Goal: Task Accomplishment & Management: Manage account settings

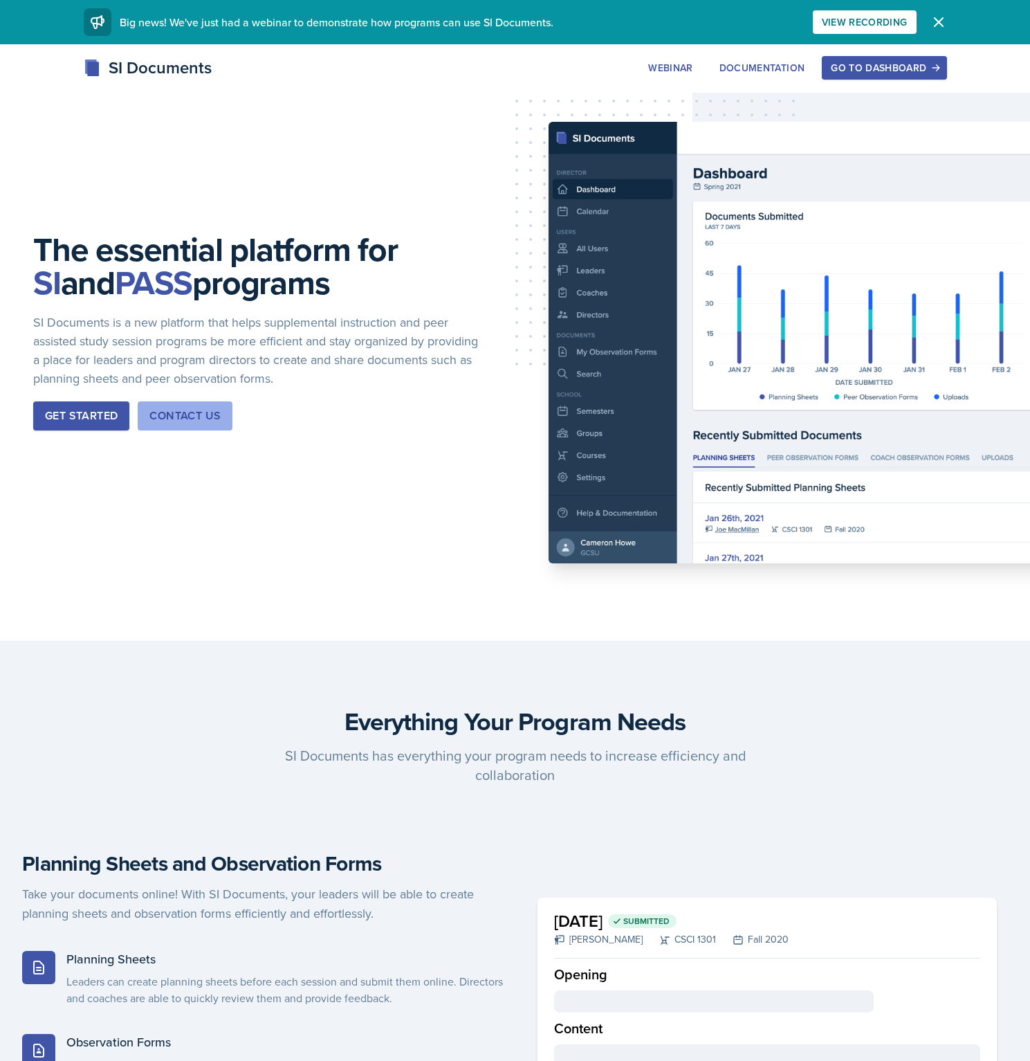
click at [152, 409] on div "Contact Us" at bounding box center [184, 416] width 71 height 17
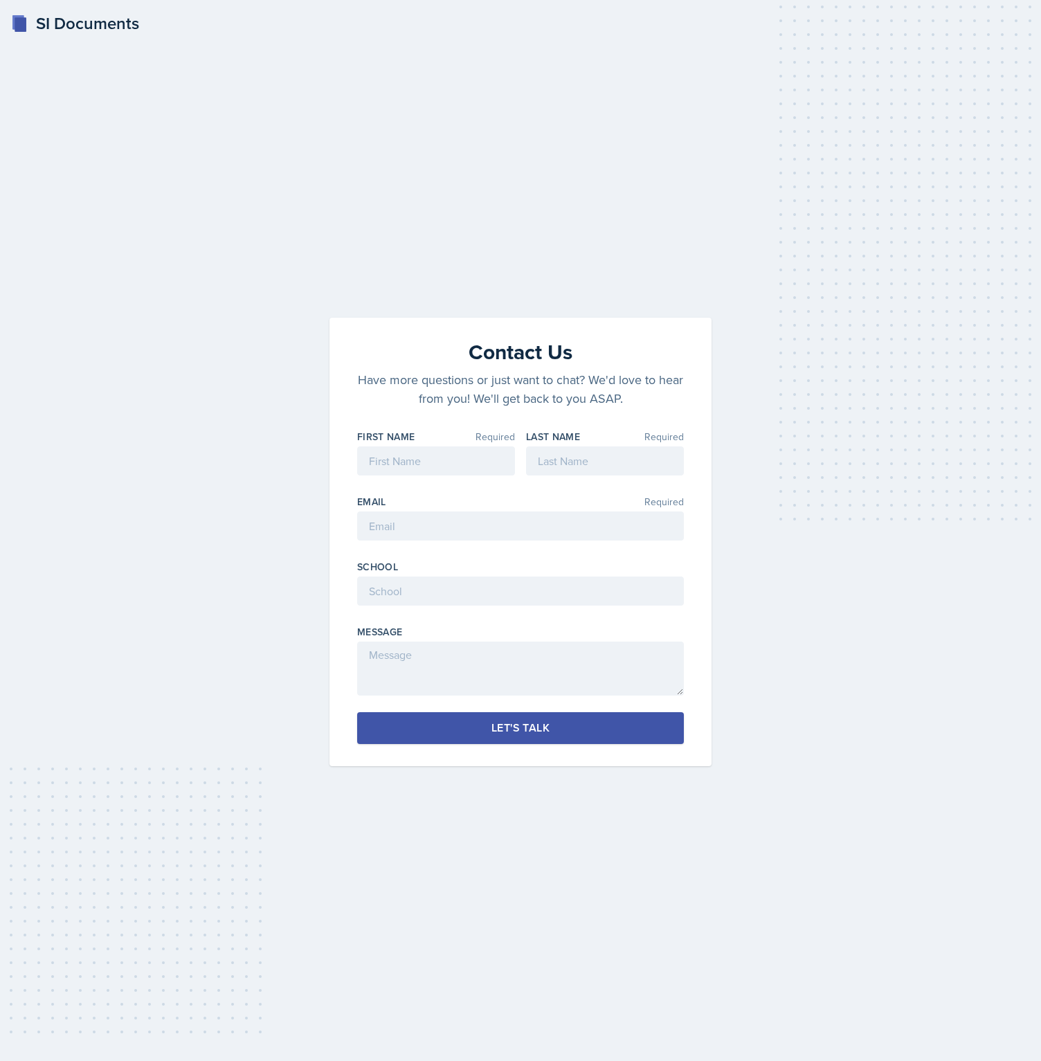
drag, startPoint x: 253, startPoint y: 360, endPoint x: 404, endPoint y: 488, distance: 198.3
click at [253, 360] on div "Contact Us Have more questions or just want to chat? We'd love to hear from you…" at bounding box center [520, 530] width 996 height 470
click at [457, 452] on input at bounding box center [436, 460] width 158 height 29
type input "Test"
type input "a"
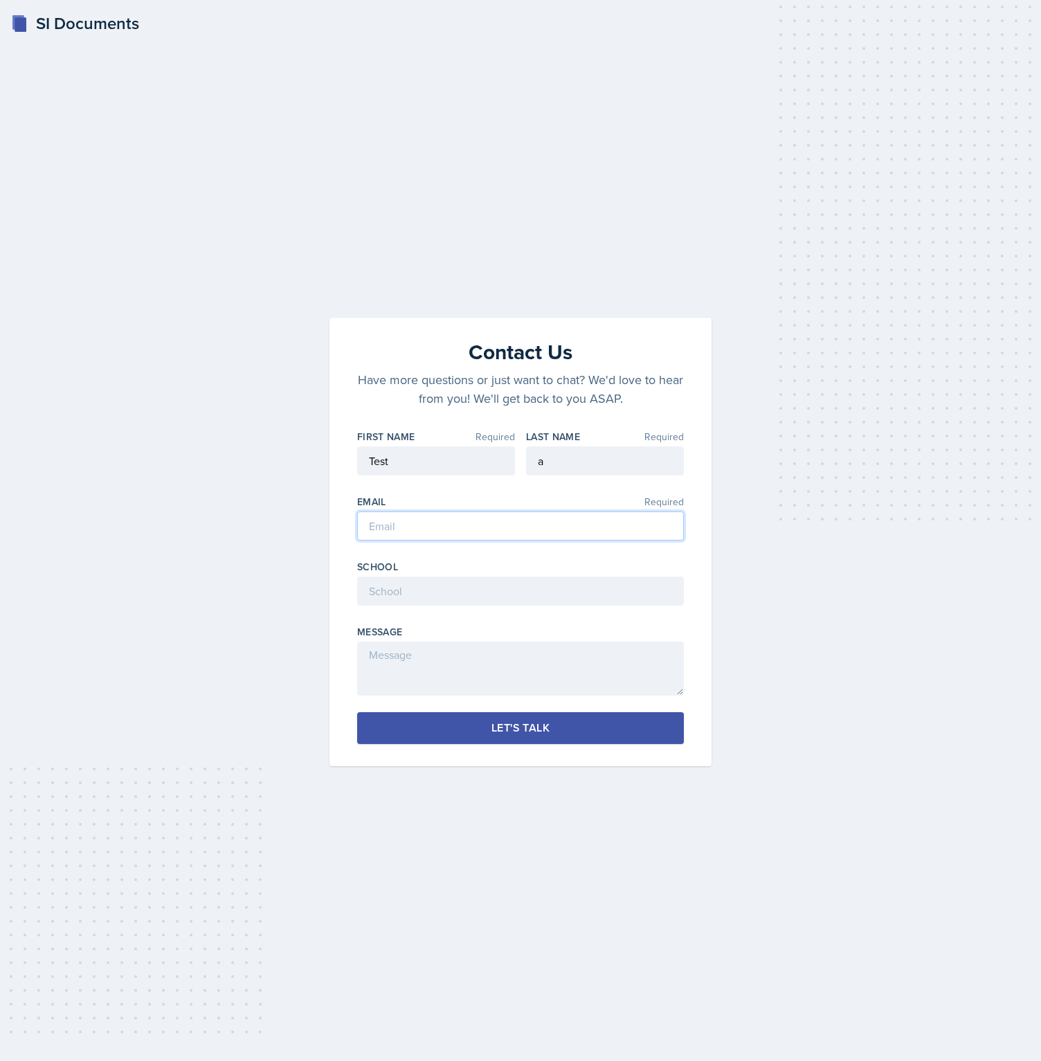
click at [401, 525] on input "email" at bounding box center [520, 525] width 327 height 29
type input "test@test.com"
type input "asdf"
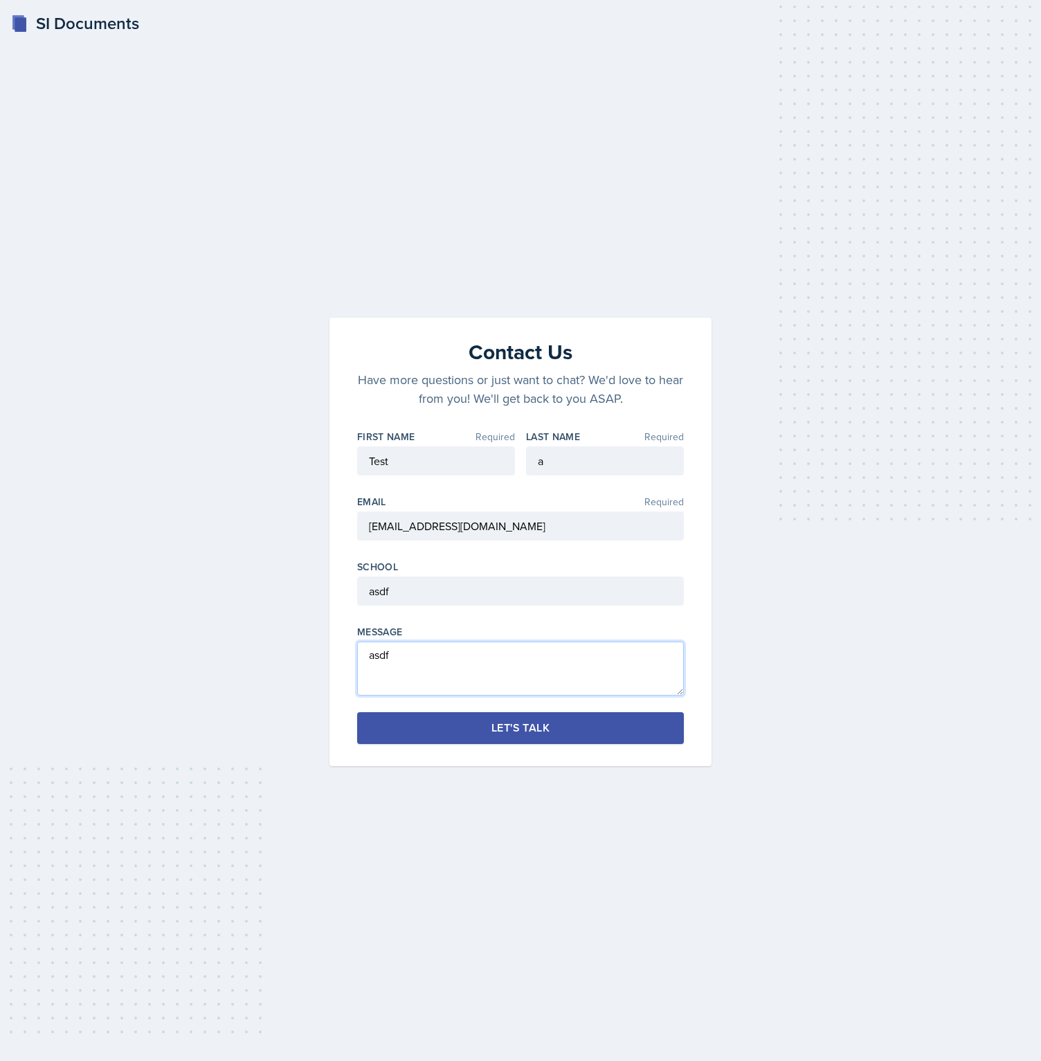
type textarea "asdf"
click at [585, 735] on button "Let's Talk" at bounding box center [520, 728] width 327 height 32
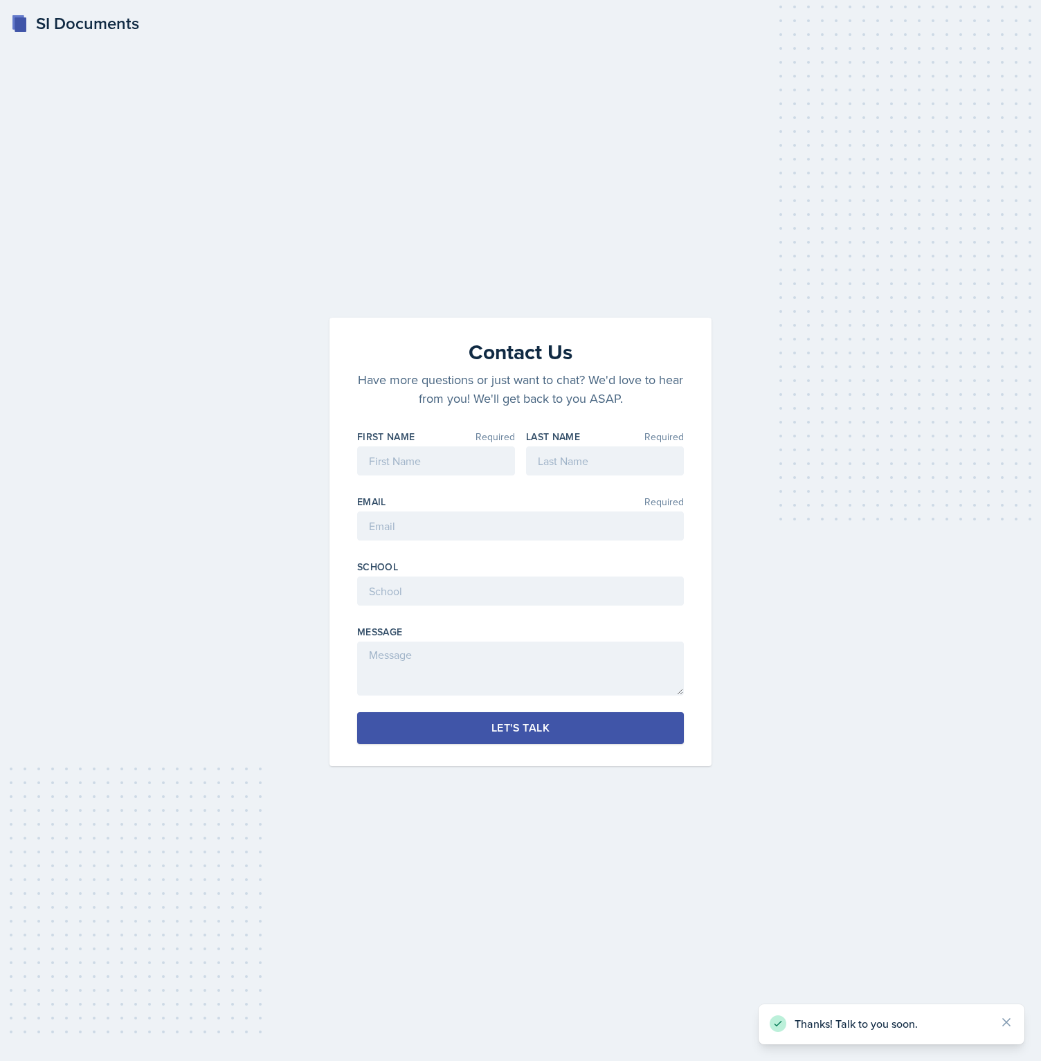
click at [111, 241] on div "SI Documents Contact Us Have more questions or just want to chat? We'd love to …" at bounding box center [520, 530] width 1041 height 1061
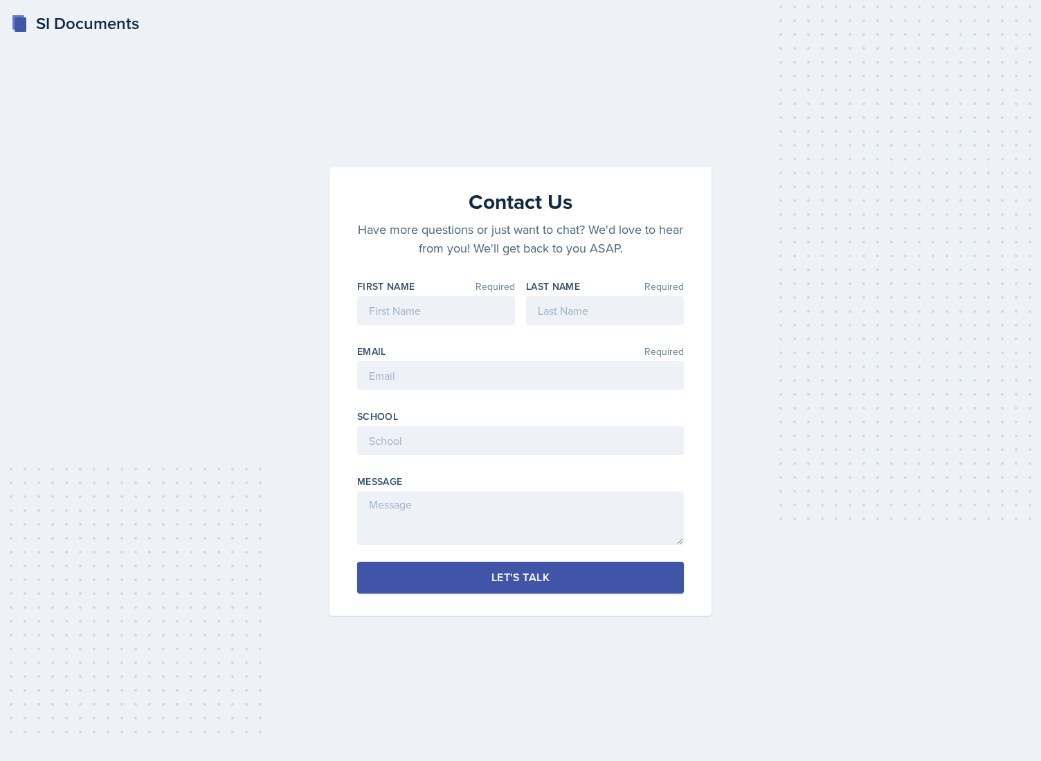
drag, startPoint x: 216, startPoint y: 156, endPoint x: 200, endPoint y: 99, distance: 59.6
click at [217, 152] on div "Contact Us Have more questions or just want to chat? We'd love to hear from you…" at bounding box center [520, 380] width 996 height 470
click at [80, 30] on div "SI Documents" at bounding box center [75, 23] width 128 height 25
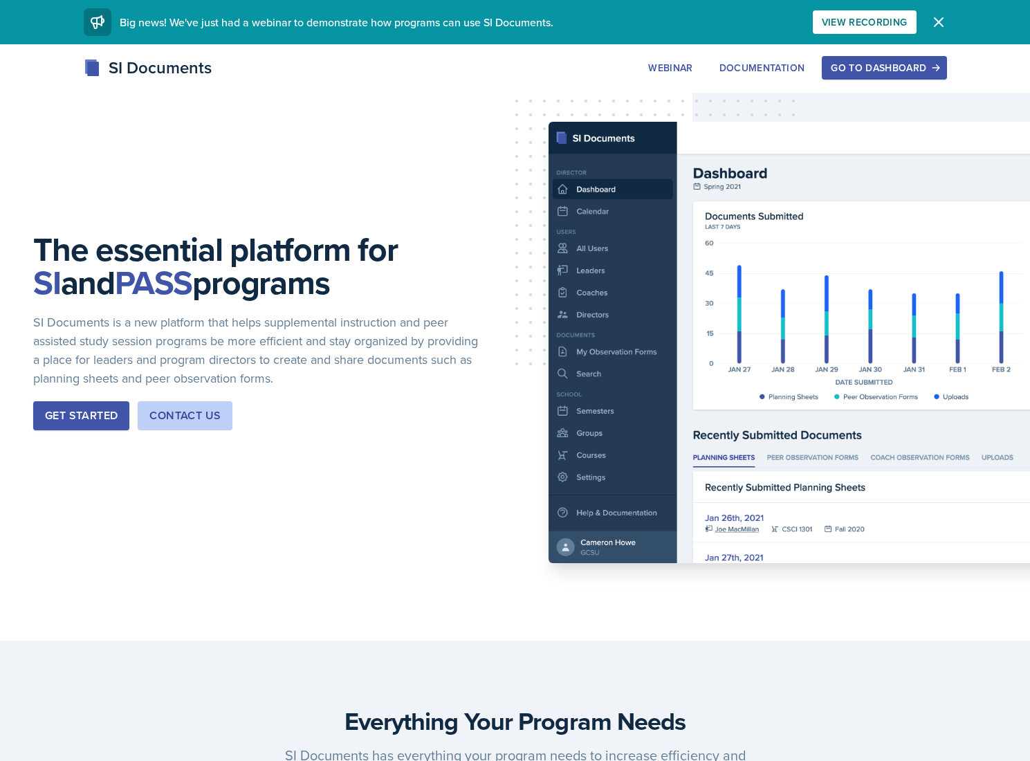
click at [919, 65] on div "Go to Dashboard" at bounding box center [884, 67] width 107 height 11
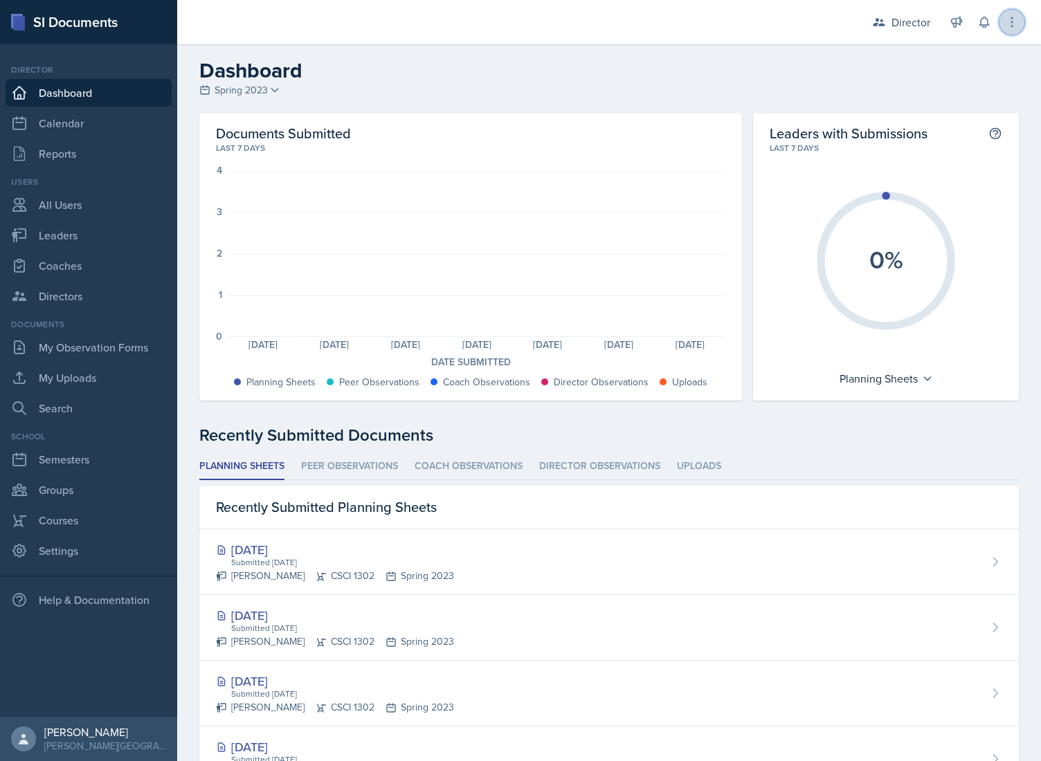
click at [1007, 21] on icon at bounding box center [1012, 22] width 14 height 14
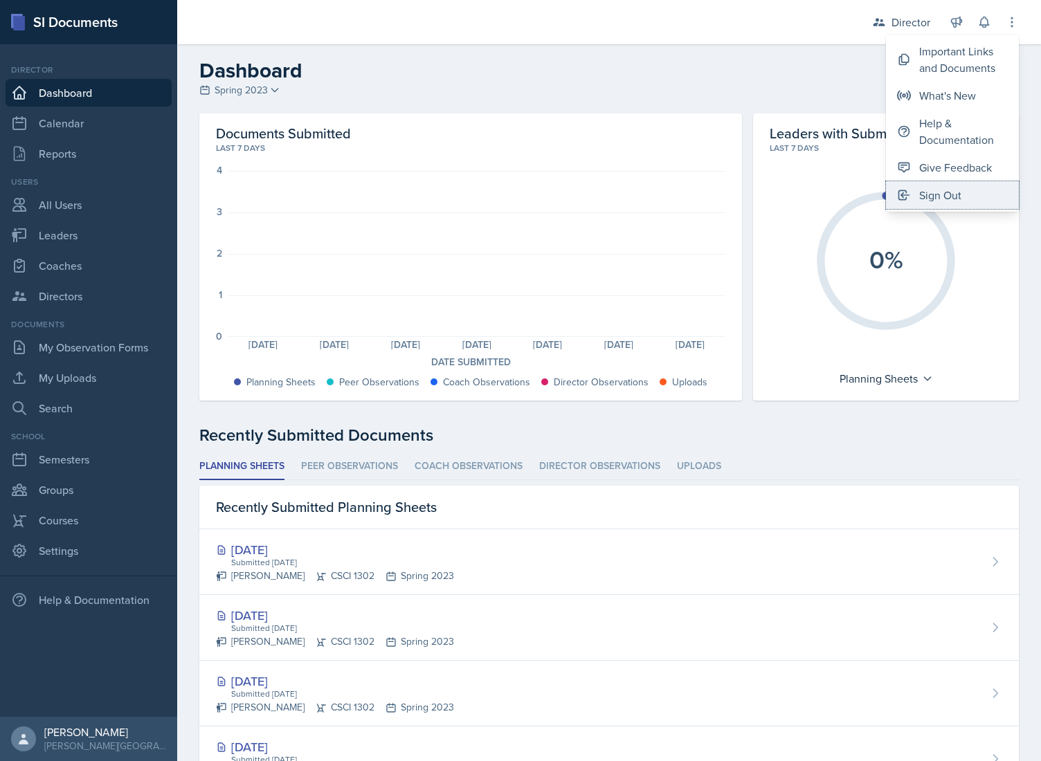
click at [958, 197] on div "Sign Out" at bounding box center [940, 195] width 42 height 17
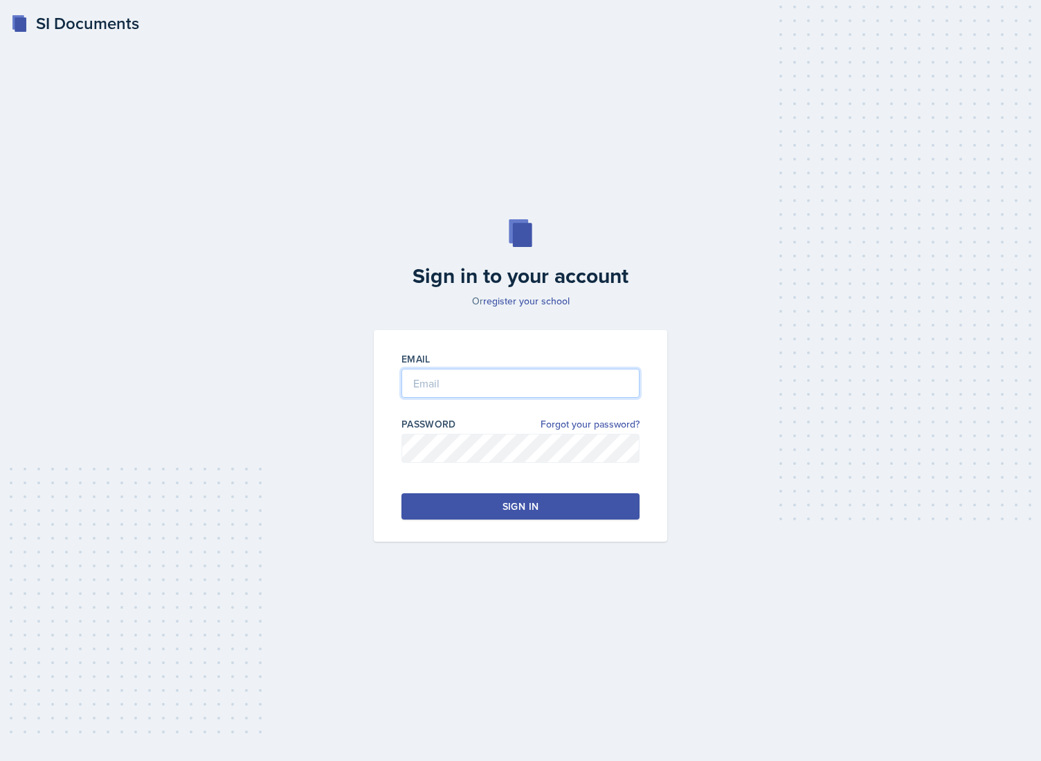
type input "[PERSON_NAME][EMAIL_ADDRESS][DOMAIN_NAME]"
click at [549, 281] on h2 "Sign in to your account" at bounding box center [520, 276] width 310 height 25
click at [565, 390] on input "[PERSON_NAME][EMAIL_ADDRESS][DOMAIN_NAME]" at bounding box center [520, 383] width 238 height 29
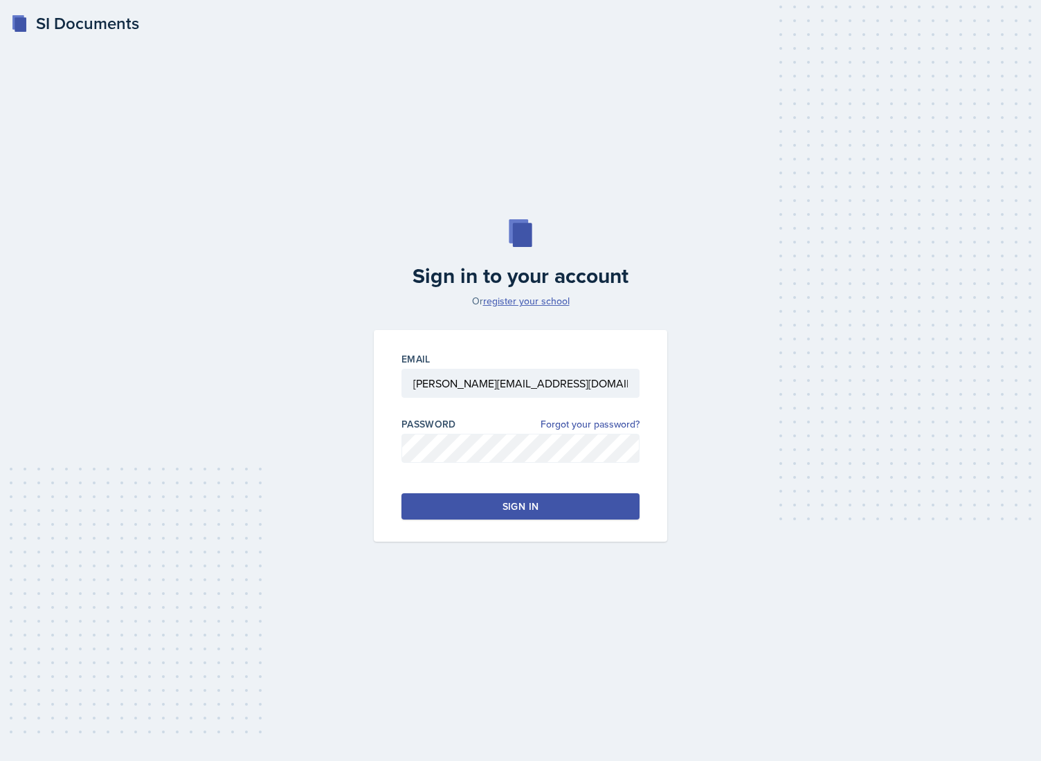
click at [562, 300] on link "register your school" at bounding box center [526, 301] width 86 height 14
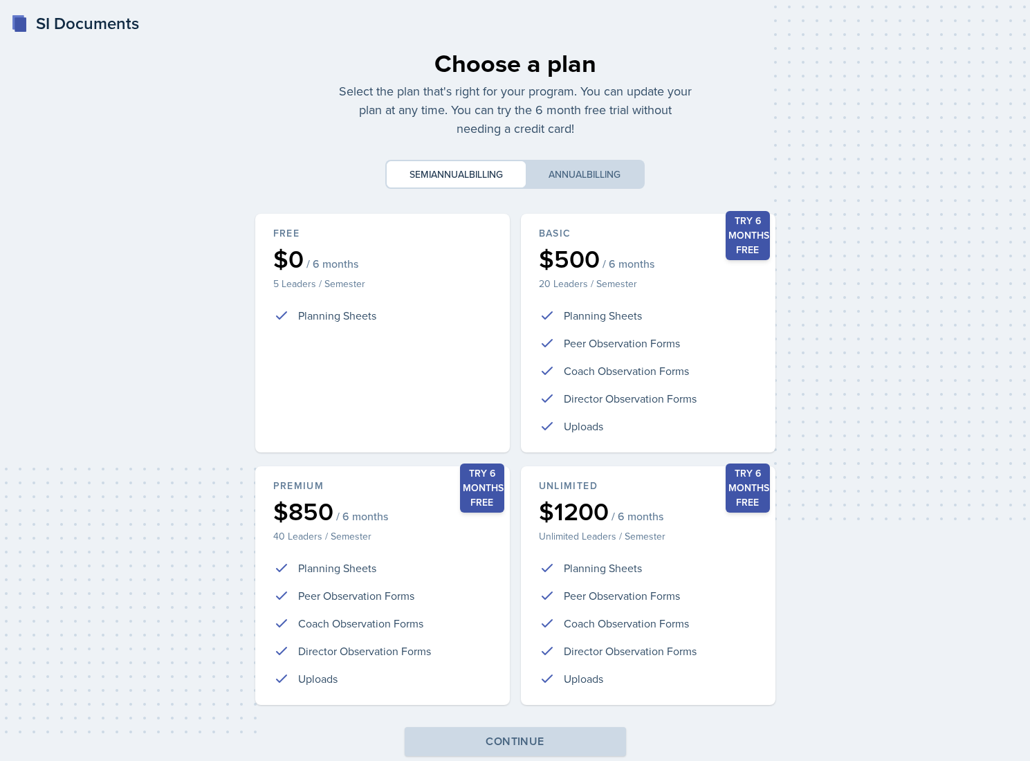
click at [181, 306] on div "Choose a plan Select the plan that's right for your program. You can update you…" at bounding box center [515, 409] width 986 height 753
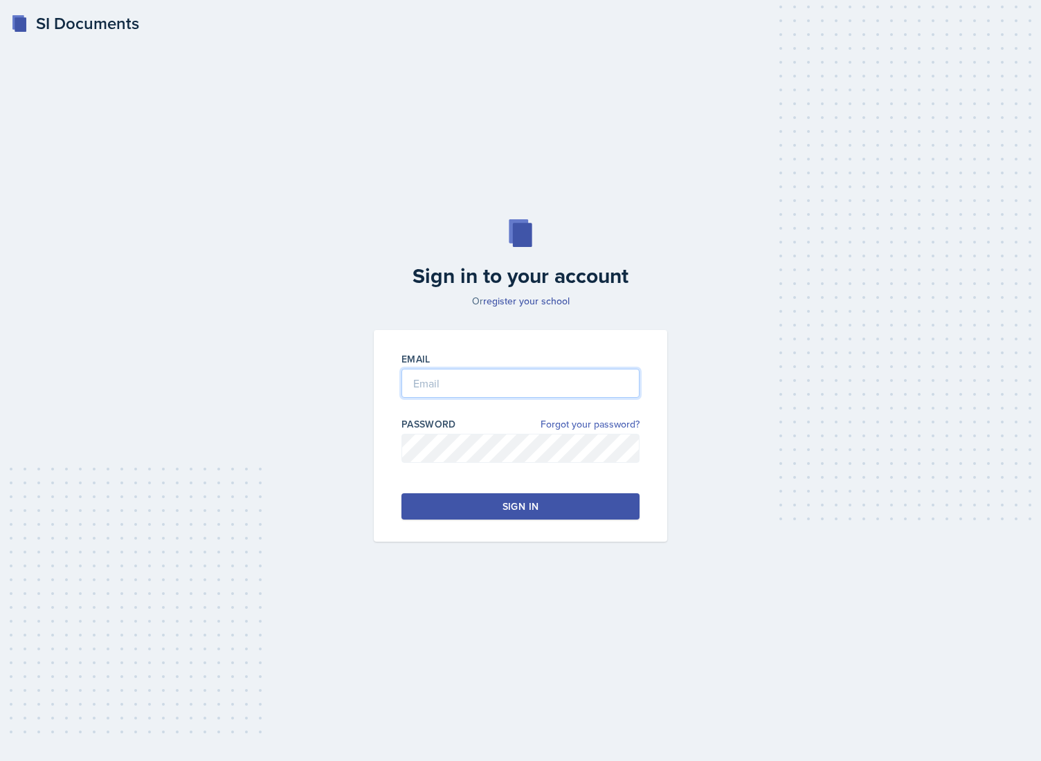
type input "[PERSON_NAME][EMAIL_ADDRESS][DOMAIN_NAME]"
click at [600, 421] on link "Forgot your password?" at bounding box center [589, 424] width 99 height 15
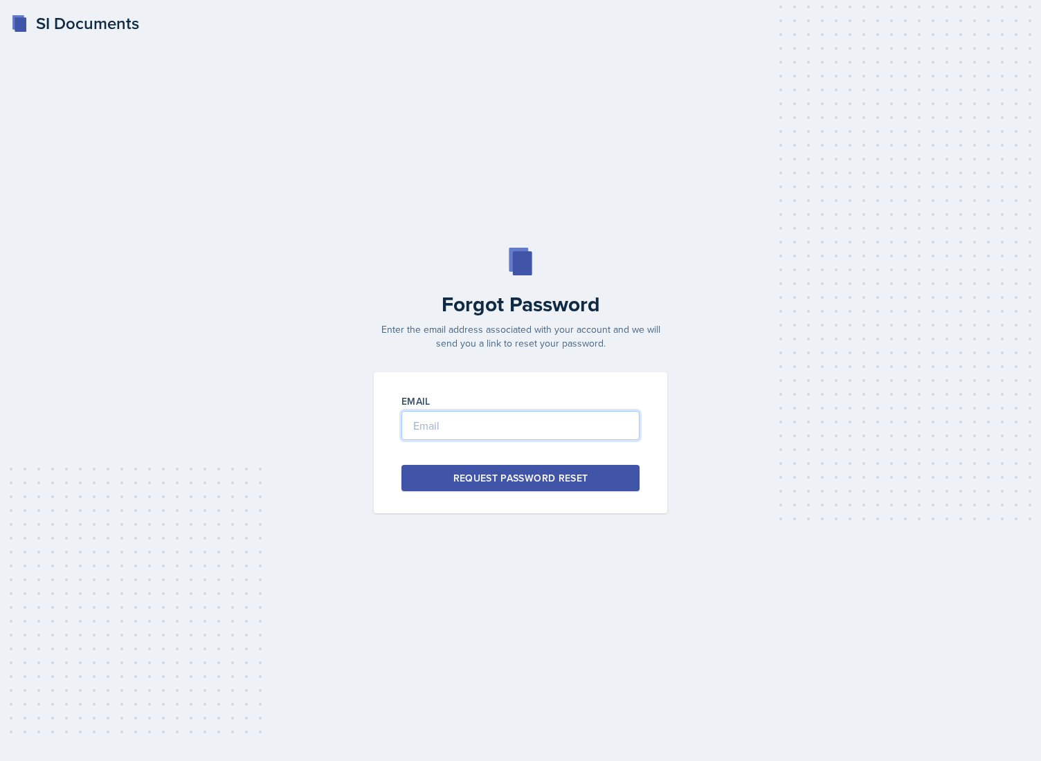
click at [585, 427] on input "email" at bounding box center [520, 425] width 238 height 29
paste input "91cfb8c2-e8f7-4498-afe5-45d003628f69"
type input "91cfb8c2-e8f7-4498-afe5-45d003628f69"
type input "[PERSON_NAME][EMAIL_ADDRESS][DOMAIN_NAME]"
click at [401, 465] on button "Request Password Reset" at bounding box center [520, 478] width 238 height 26
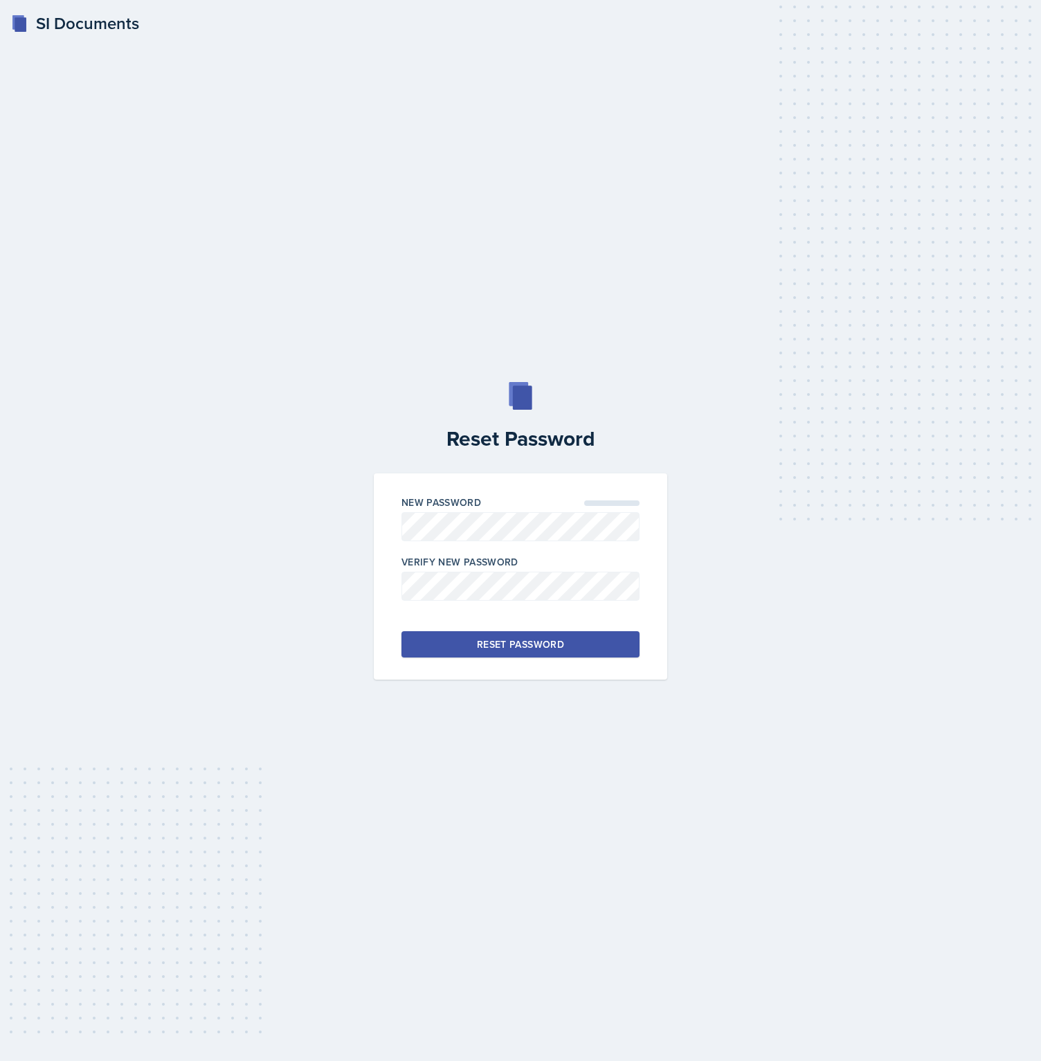
click at [244, 102] on div "SI Documents Reset Password New Password Verify New Password Reset Password" at bounding box center [520, 530] width 1041 height 1061
click at [733, 246] on div "SI Documents Reset Password New Password Verify New Password Reset Password" at bounding box center [520, 530] width 1041 height 1061
click at [67, 26] on div "SI Documents" at bounding box center [75, 23] width 128 height 25
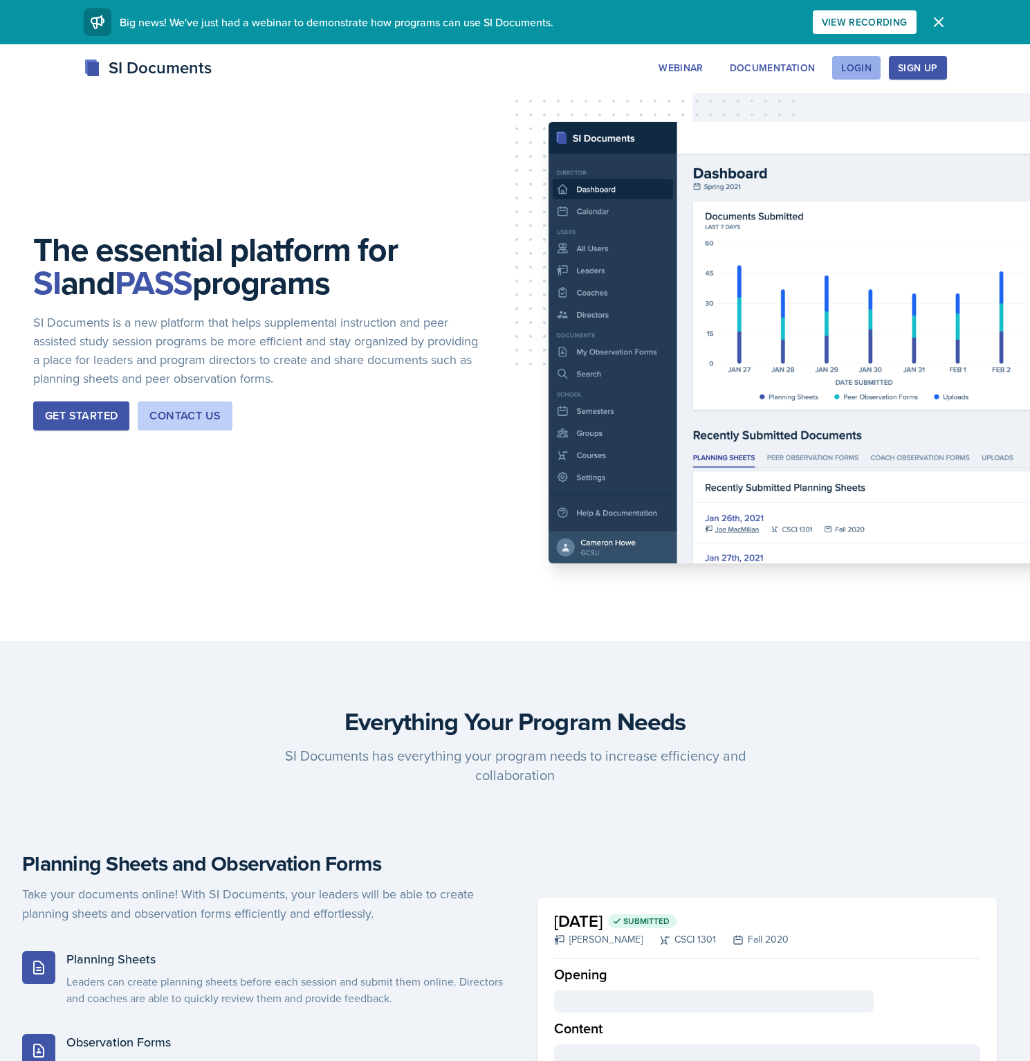
click at [873, 66] on button "Login" at bounding box center [856, 68] width 48 height 24
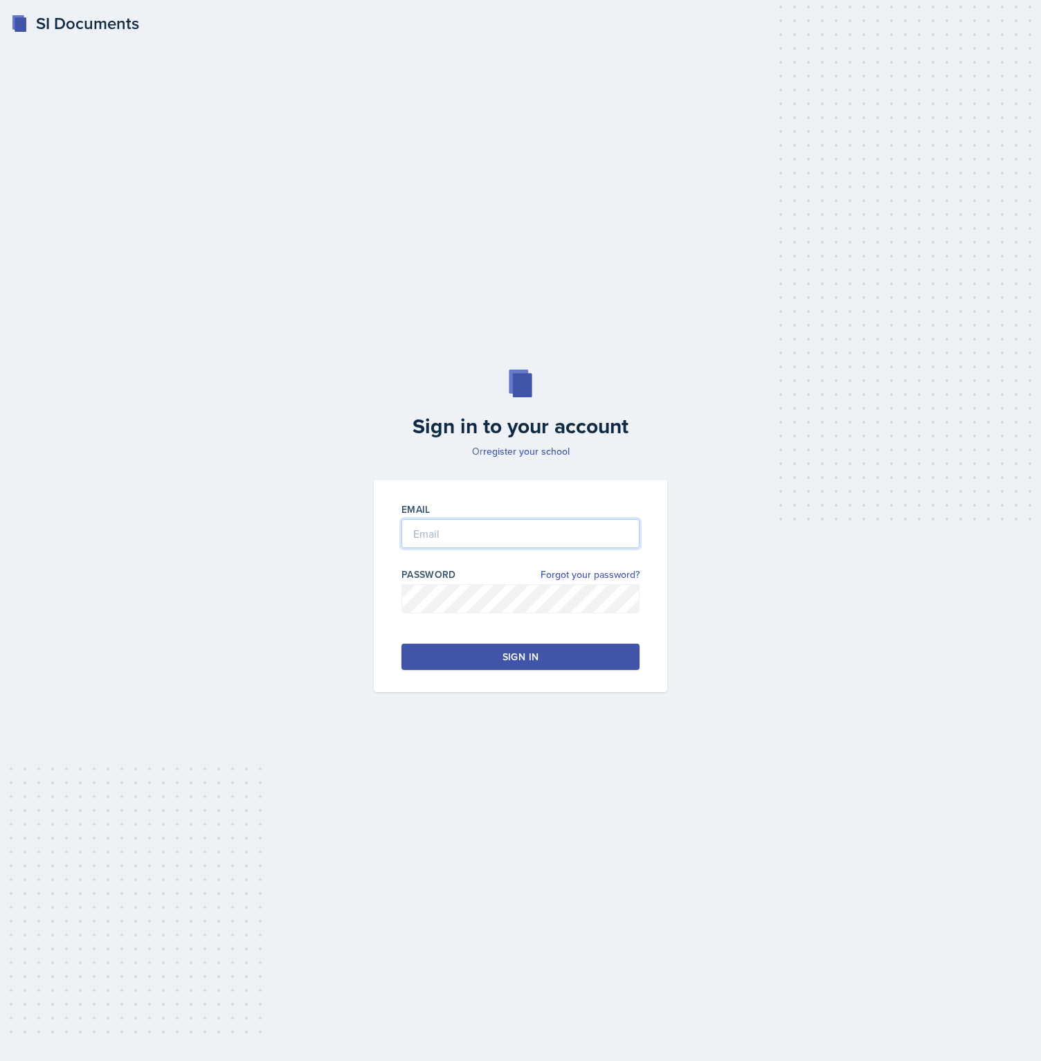
type input "[PERSON_NAME][EMAIL_ADDRESS][DOMAIN_NAME]"
click at [412, 404] on div "Sign in to your account Or register your school" at bounding box center [520, 413] width 310 height 89
click at [564, 536] on input "[PERSON_NAME][EMAIL_ADDRESS][DOMAIN_NAME]" at bounding box center [520, 533] width 238 height 29
drag, startPoint x: 118, startPoint y: 526, endPoint x: 172, endPoint y: 516, distance: 54.8
click at [136, 523] on div "Sign in to your account Or register your school Email [PERSON_NAME][EMAIL_ADDRE…" at bounding box center [520, 530] width 996 height 411
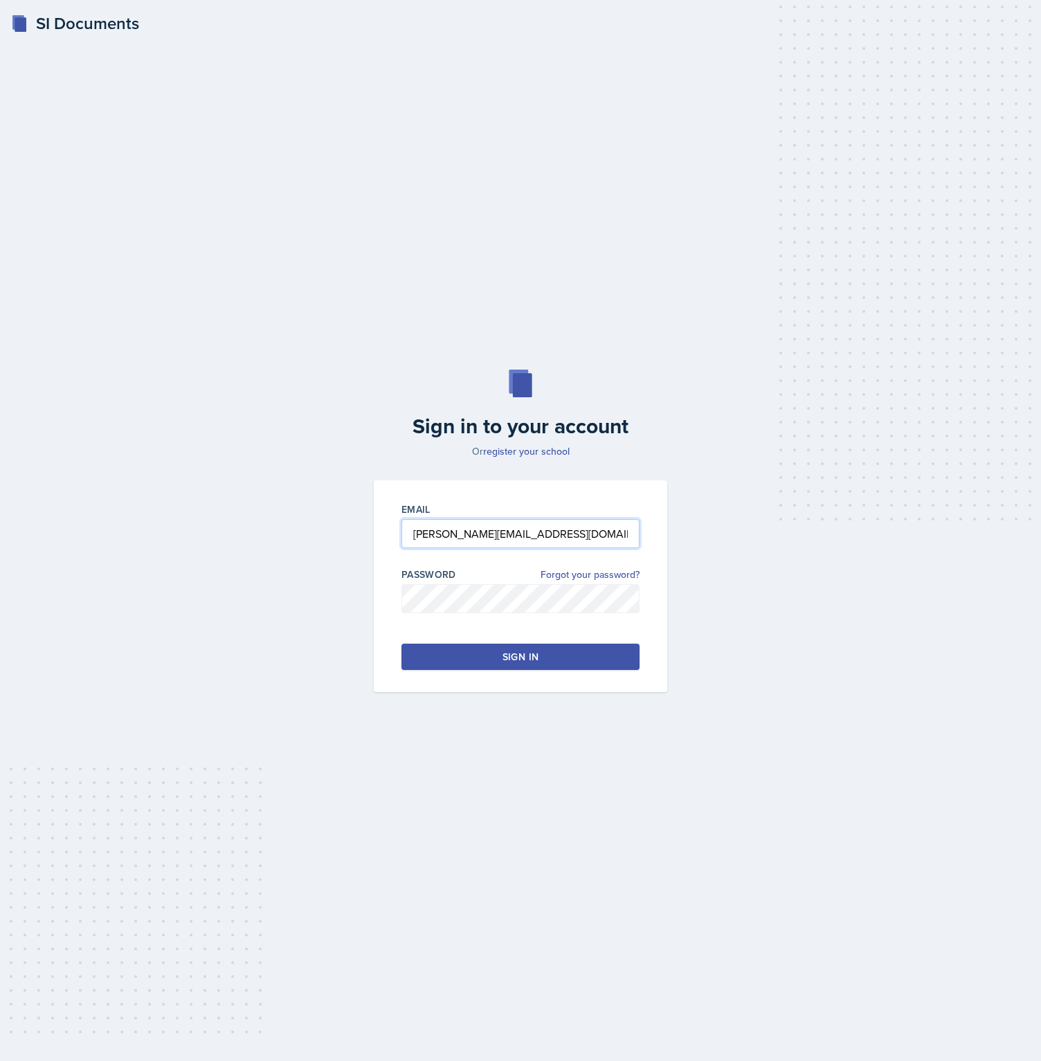
click at [561, 523] on input "[PERSON_NAME][EMAIL_ADDRESS][DOMAIN_NAME]" at bounding box center [520, 533] width 238 height 29
click at [769, 567] on div "Sign in to your account Or register your school Email [PERSON_NAME][EMAIL_ADDRE…" at bounding box center [520, 530] width 996 height 411
click at [574, 576] on link "Forgot your password?" at bounding box center [589, 574] width 99 height 15
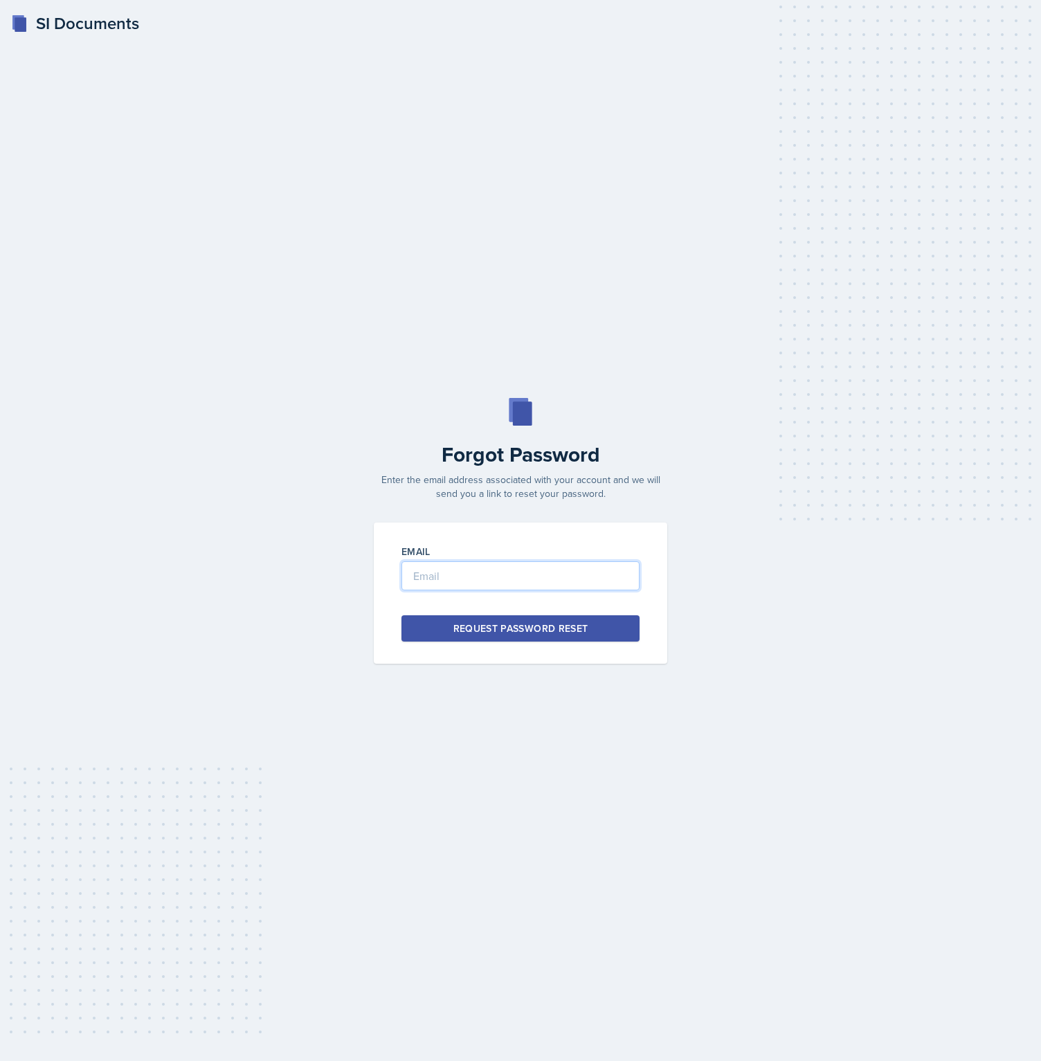
type input "[PERSON_NAME][EMAIL_ADDRESS][DOMAIN_NAME]"
click at [549, 634] on div "Request Password Reset" at bounding box center [520, 628] width 135 height 14
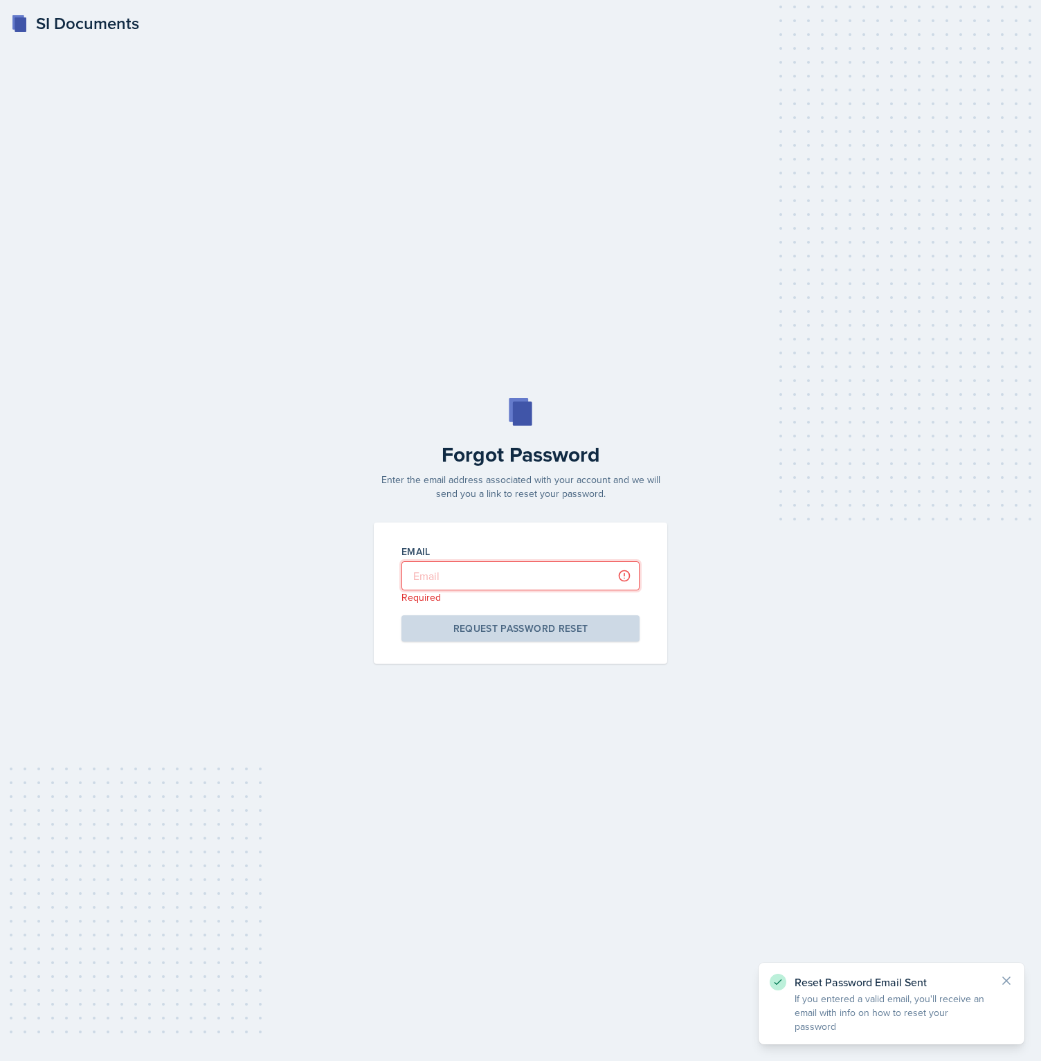
click at [507, 583] on input "email" at bounding box center [520, 575] width 238 height 29
paste input "[PERSON_NAME][EMAIL_ADDRESS][DOMAIN_NAME]"
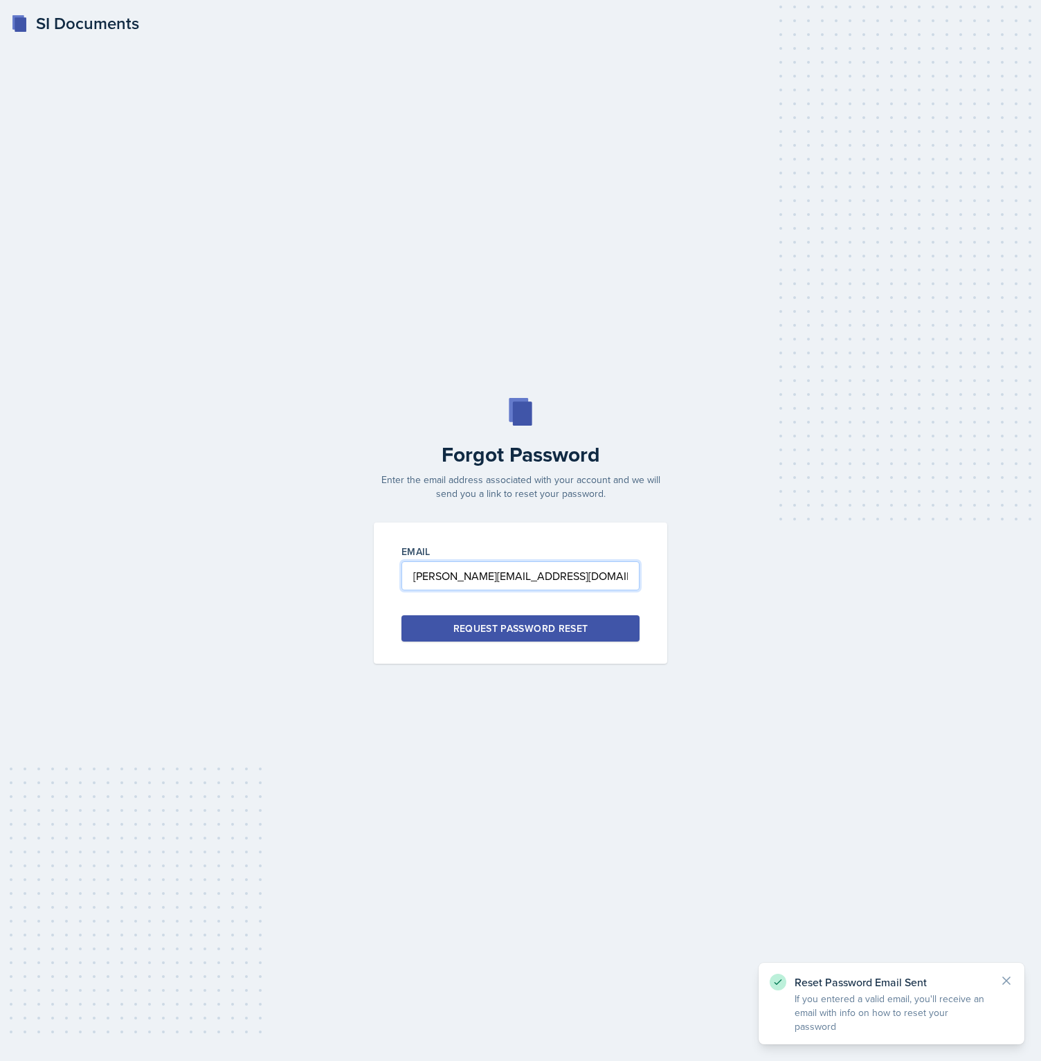
type input "[PERSON_NAME][EMAIL_ADDRESS][DOMAIN_NAME]"
click at [282, 592] on div "Forgot Password Enter the email address associated with your account and we wil…" at bounding box center [520, 531] width 996 height 266
click at [491, 630] on div "Request Password Reset" at bounding box center [520, 628] width 135 height 14
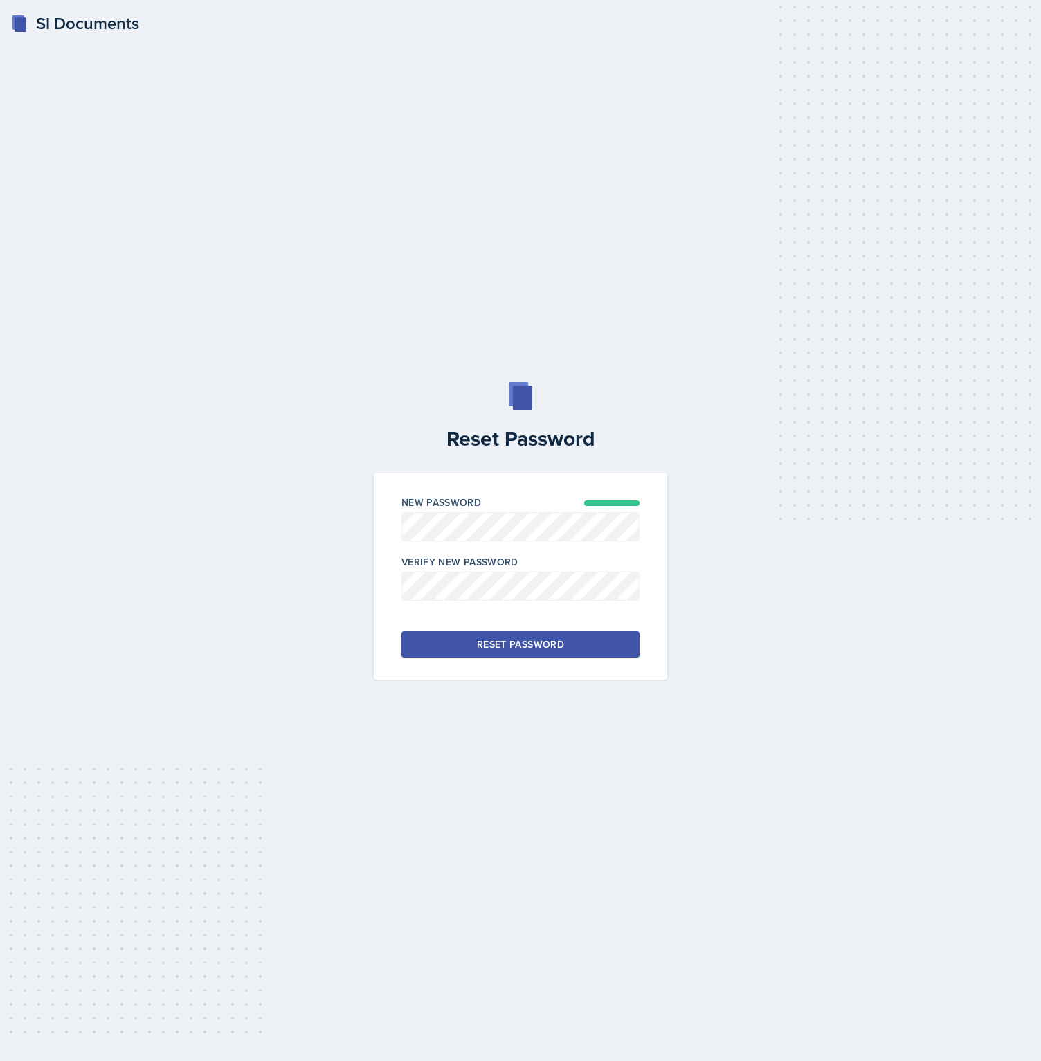
click at [535, 650] on div "Reset Password" at bounding box center [520, 644] width 87 height 14
click at [866, 1034] on div "Error resetting password There was an error resetting your password. Contact su…" at bounding box center [891, 1010] width 266 height 68
click at [1005, 996] on icon at bounding box center [1006, 994] width 7 height 7
drag, startPoint x: 459, startPoint y: 643, endPoint x: 432, endPoint y: 621, distance: 34.9
click at [459, 643] on button "Reset Password" at bounding box center [520, 644] width 238 height 26
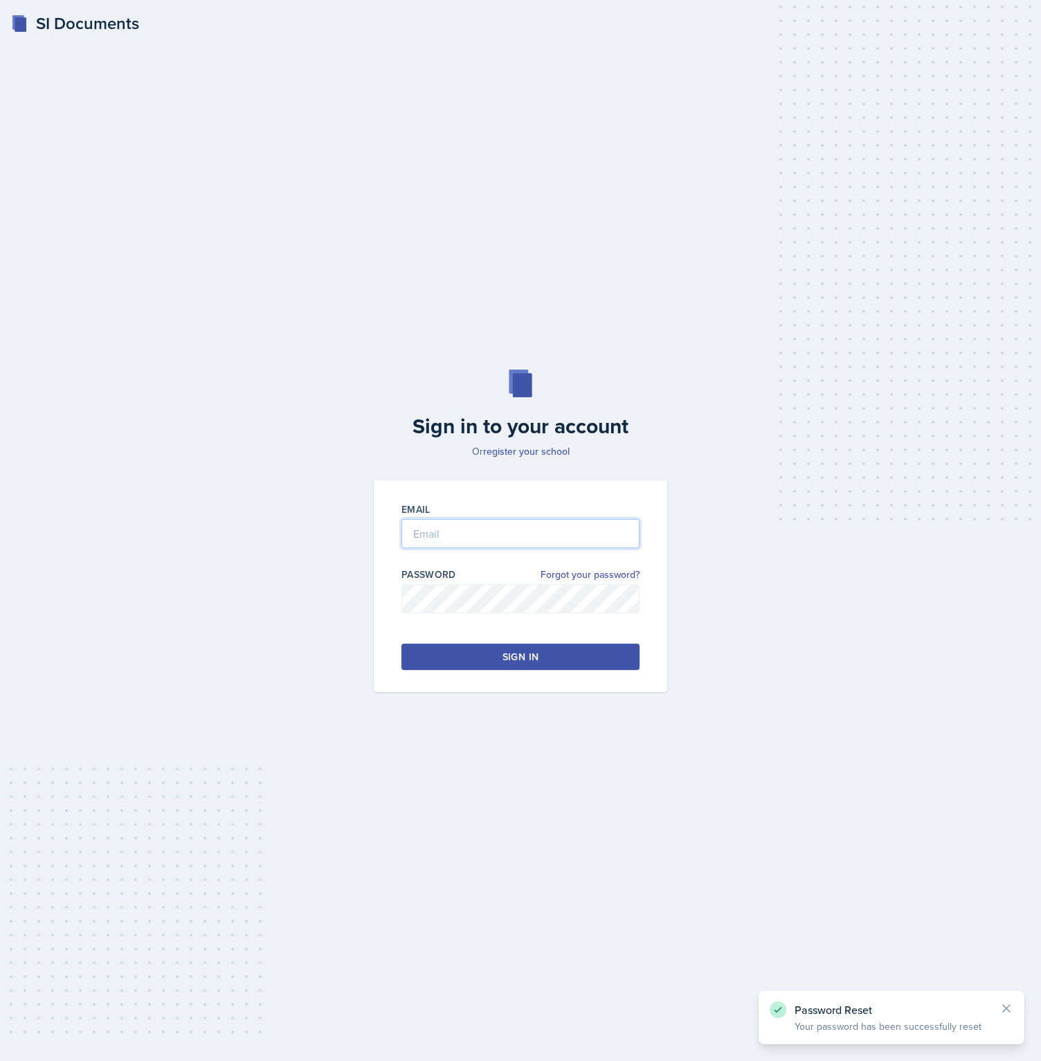
type input "[PERSON_NAME][EMAIL_ADDRESS][DOMAIN_NAME]"
click at [186, 459] on div "Sign in to your account Or register your school Email [PERSON_NAME][EMAIL_ADDRE…" at bounding box center [520, 530] width 996 height 411
click at [726, 601] on div "Sign in to your account Or register your school Email [PERSON_NAME][EMAIL_ADDRE…" at bounding box center [520, 530] width 996 height 411
